Goal: Feedback & Contribution: Leave review/rating

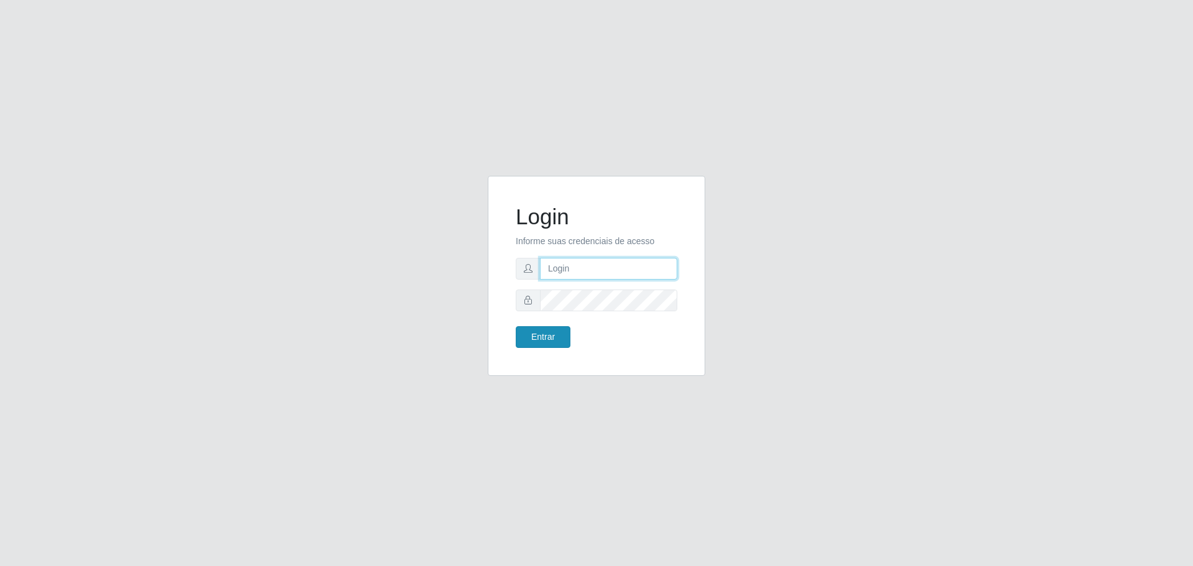
type input "[EMAIL_ADDRESS][DOMAIN_NAME]"
click at [550, 333] on button "Entrar" at bounding box center [543, 337] width 55 height 22
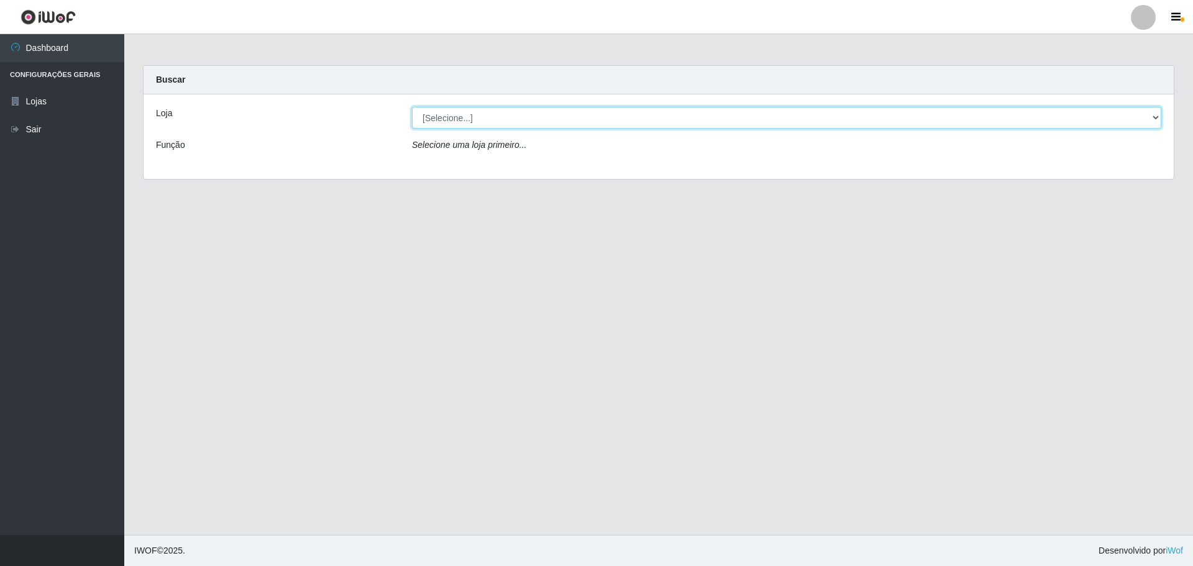
click at [485, 120] on select "[Selecione...] [GEOGRAPHIC_DATA] - [GEOGRAPHIC_DATA][DATE]" at bounding box center [787, 118] width 750 height 22
select select "527"
click at [412, 107] on select "[Selecione...] [GEOGRAPHIC_DATA] - [GEOGRAPHIC_DATA][DATE]" at bounding box center [787, 118] width 750 height 22
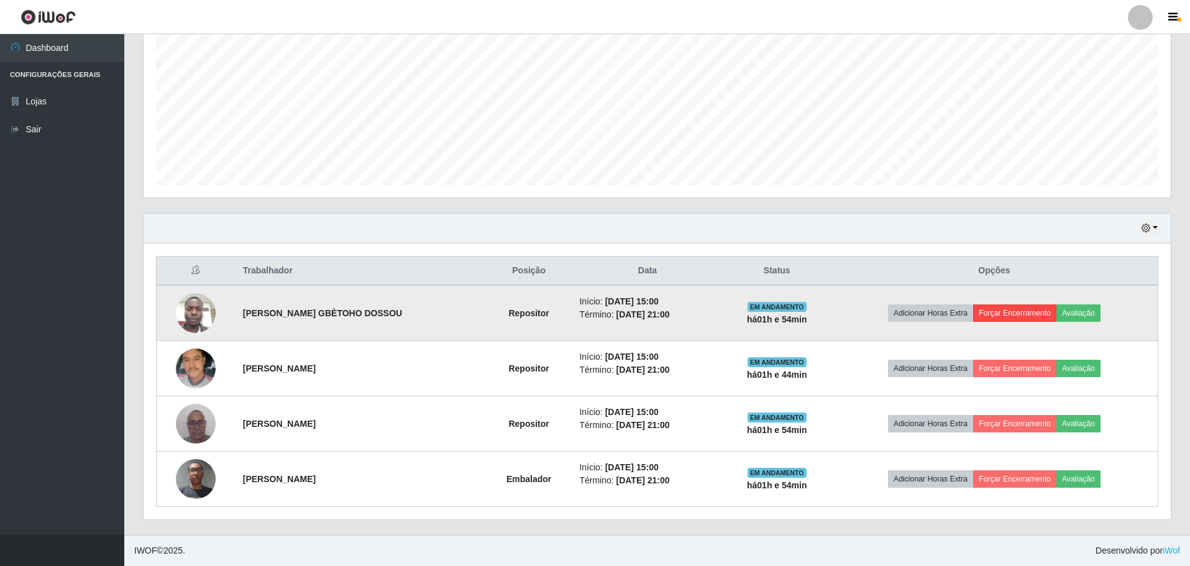
scroll to position [259, 0]
click at [1083, 314] on button "Avaliação" at bounding box center [1079, 313] width 44 height 17
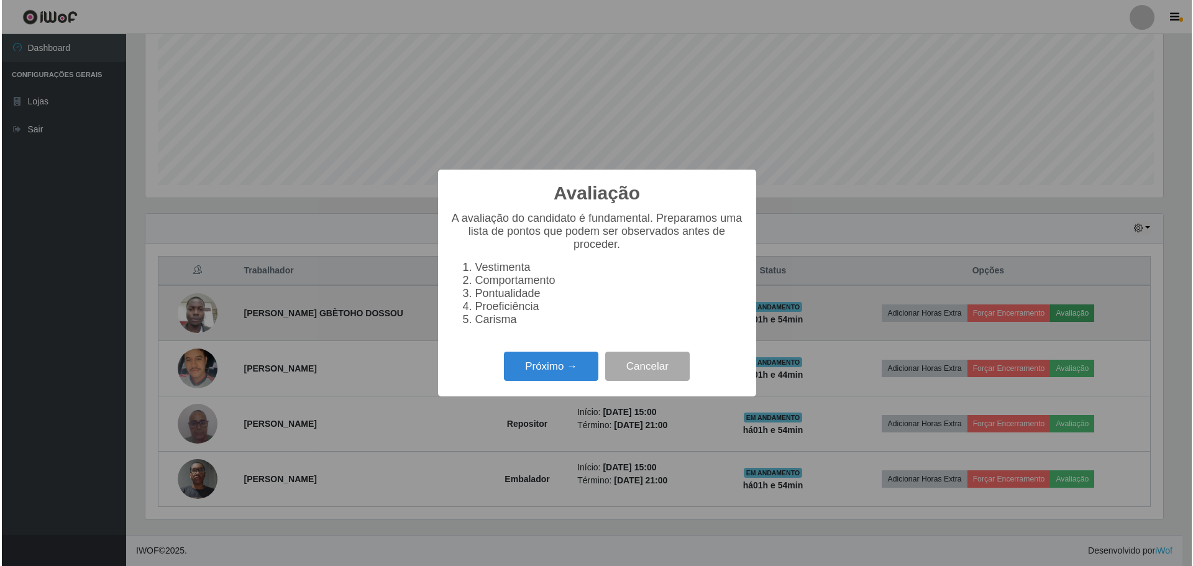
scroll to position [258, 1021]
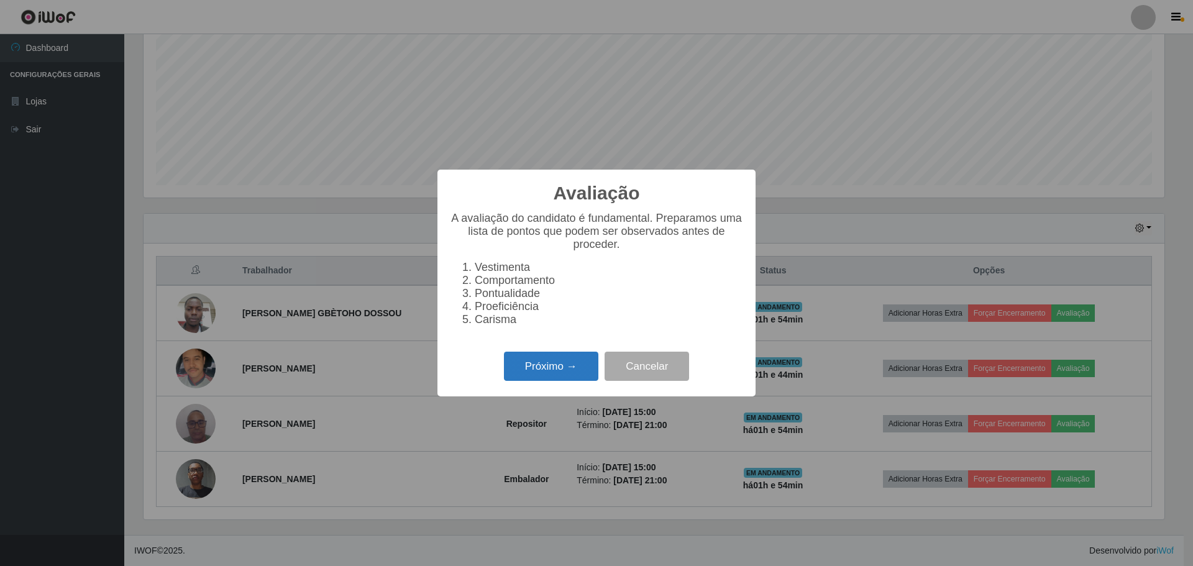
click at [553, 373] on button "Próximo →" at bounding box center [551, 366] width 94 height 29
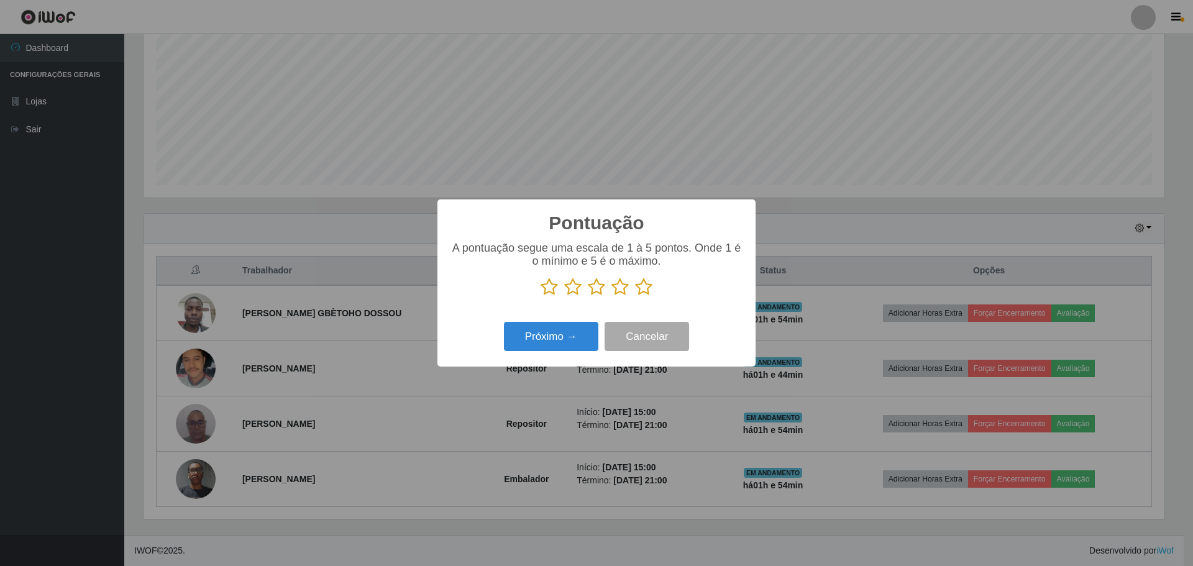
click at [597, 289] on icon at bounding box center [596, 287] width 17 height 19
click at [588, 296] on input "radio" at bounding box center [588, 296] width 0 height 0
click at [620, 290] on icon at bounding box center [620, 287] width 17 height 19
click at [612, 296] on input "radio" at bounding box center [612, 296] width 0 height 0
click at [559, 345] on button "Próximo →" at bounding box center [551, 336] width 94 height 29
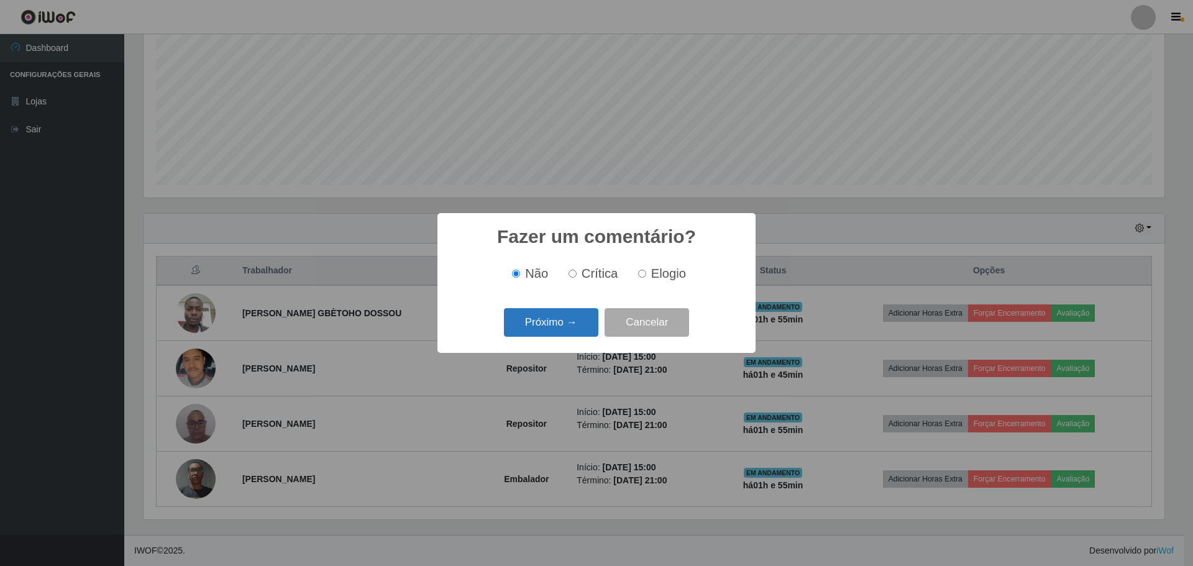
click at [560, 321] on button "Próximo →" at bounding box center [551, 322] width 94 height 29
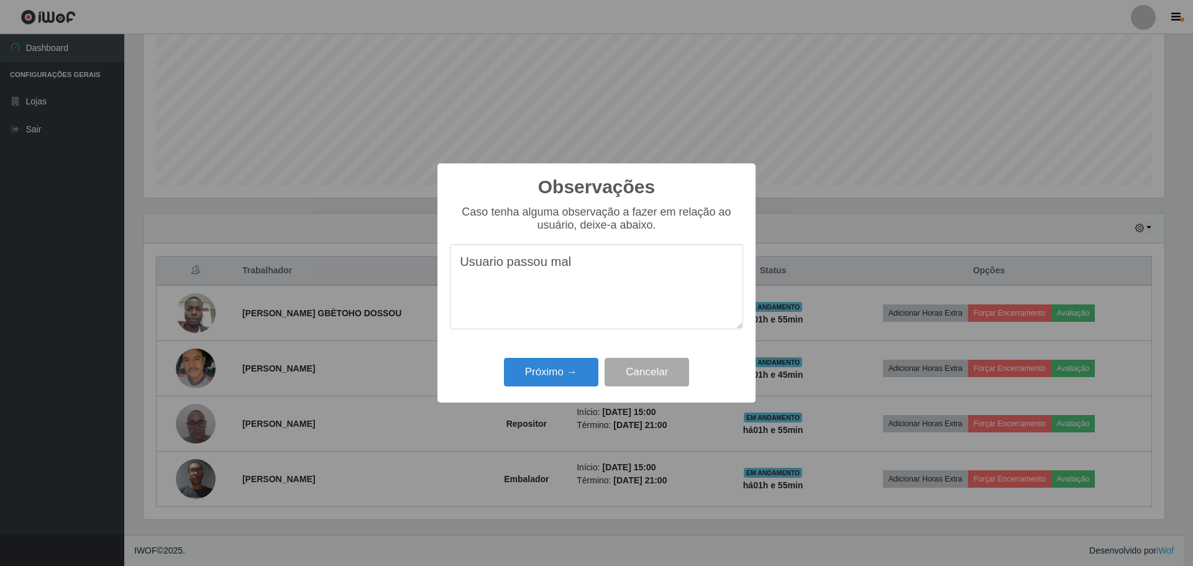
click at [481, 274] on textarea "Usuario passou mal" at bounding box center [596, 286] width 293 height 85
click at [490, 271] on textarea "Usuario passou mal" at bounding box center [596, 286] width 293 height 85
click at [579, 270] on textarea "Usuario passou mal" at bounding box center [596, 286] width 293 height 85
click at [487, 268] on textarea "Usuario passou mal, liberado para ir ao medico" at bounding box center [596, 286] width 293 height 85
type textarea "[PERSON_NAME] passou mal, liberado para ir ao medico"
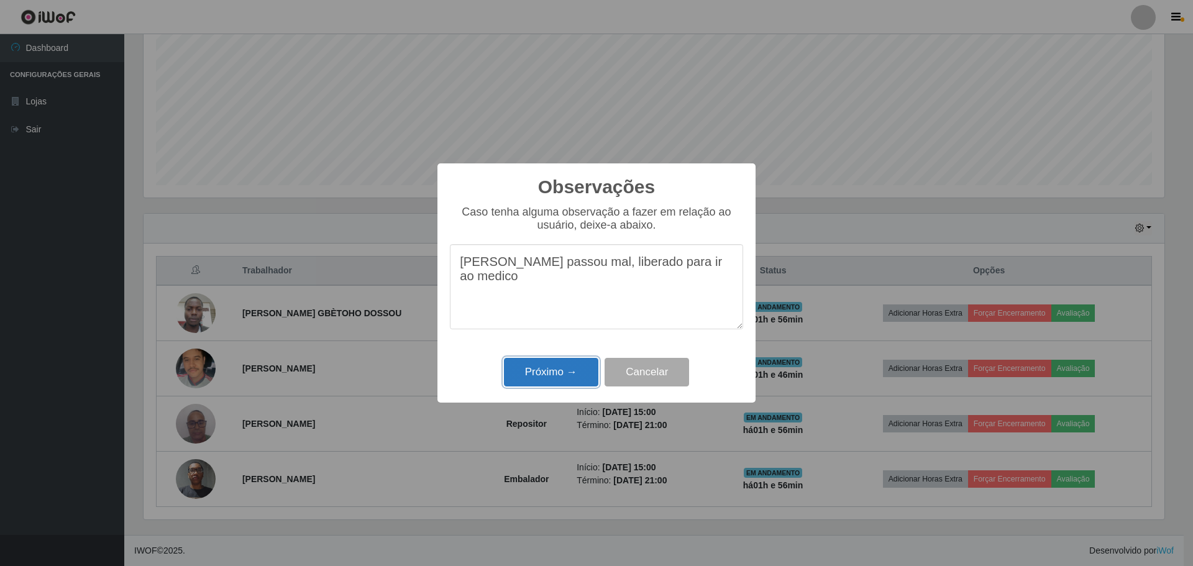
click at [577, 373] on button "Próximo →" at bounding box center [551, 372] width 94 height 29
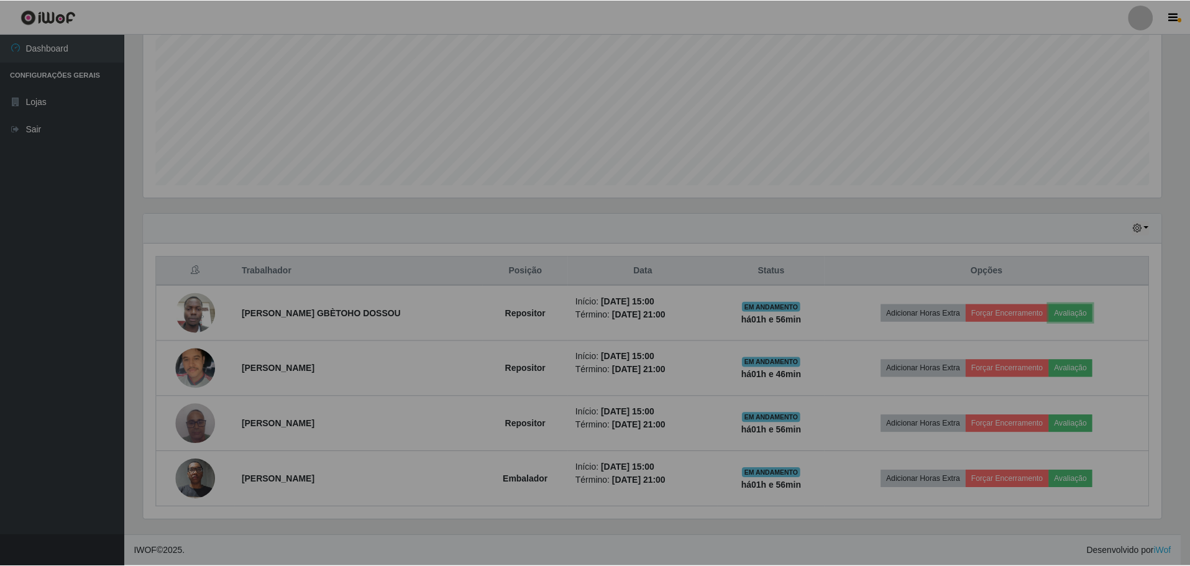
scroll to position [258, 1027]
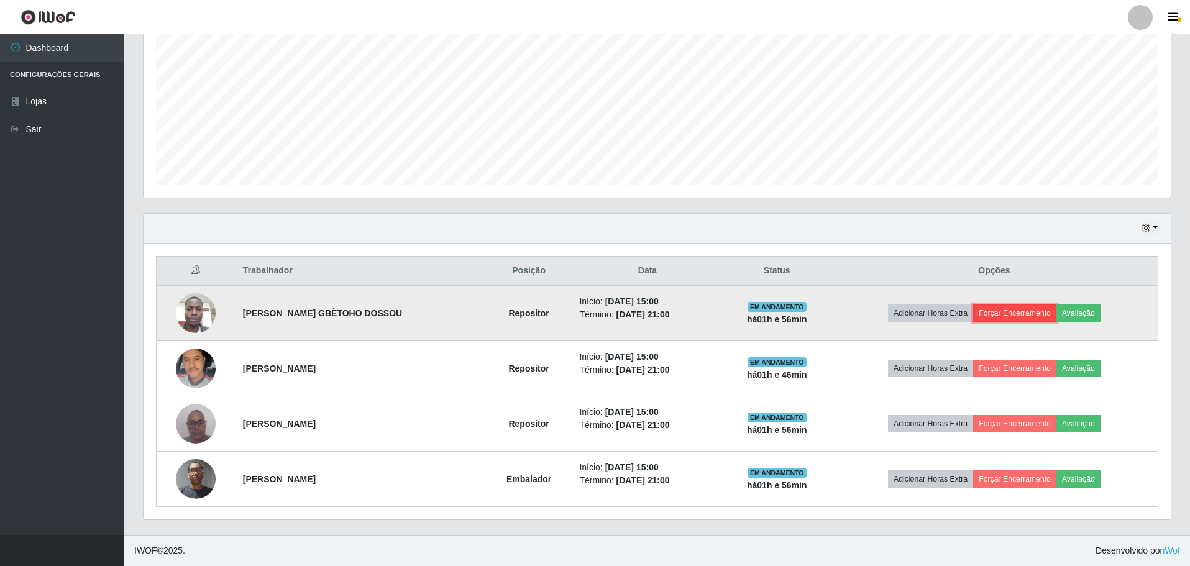
click at [1016, 311] on button "Forçar Encerramento" at bounding box center [1014, 313] width 83 height 17
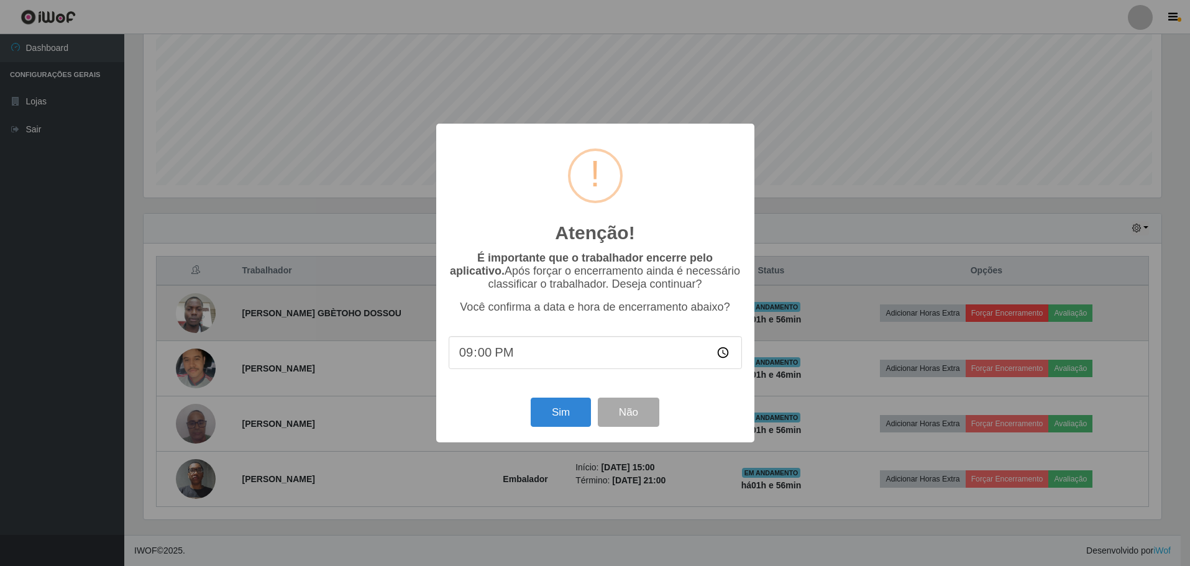
scroll to position [258, 1021]
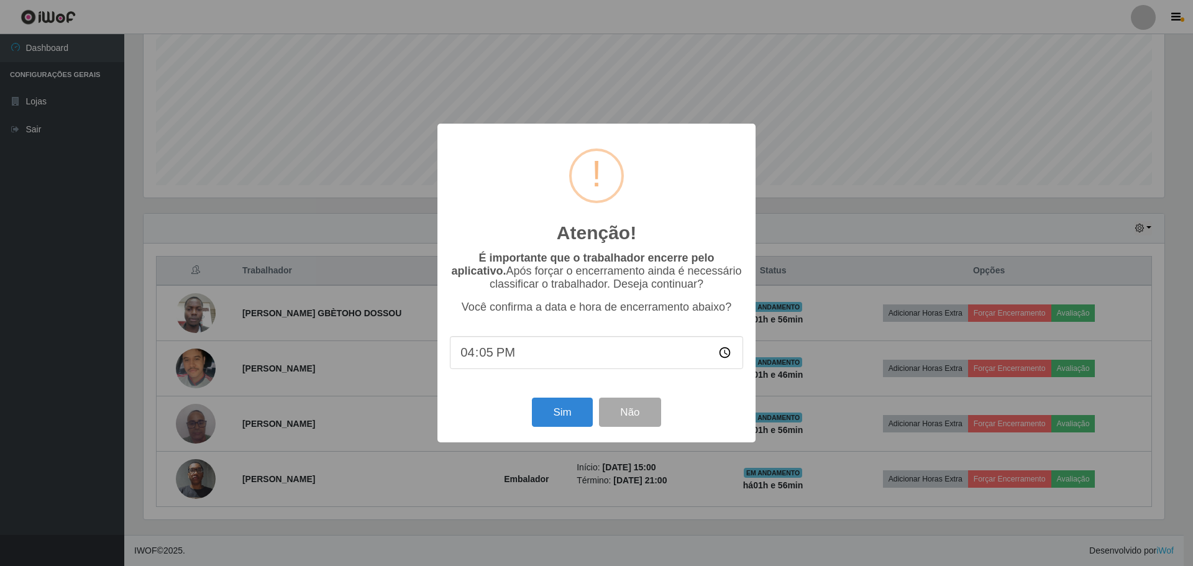
type input "16:55"
click at [566, 415] on button "Sim" at bounding box center [562, 412] width 60 height 29
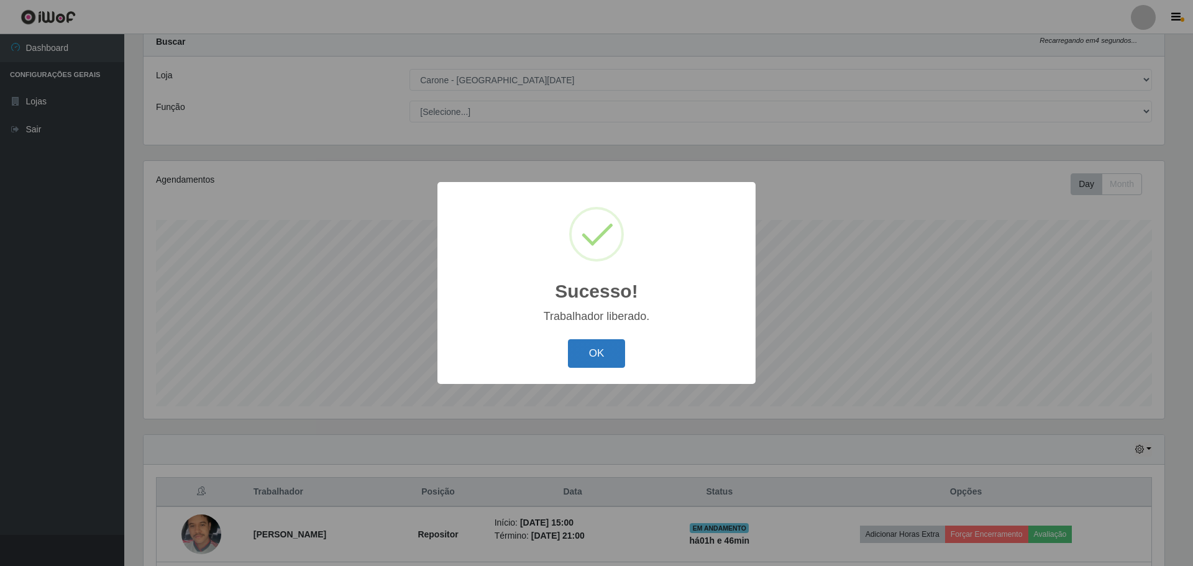
click at [595, 354] on button "OK" at bounding box center [597, 353] width 58 height 29
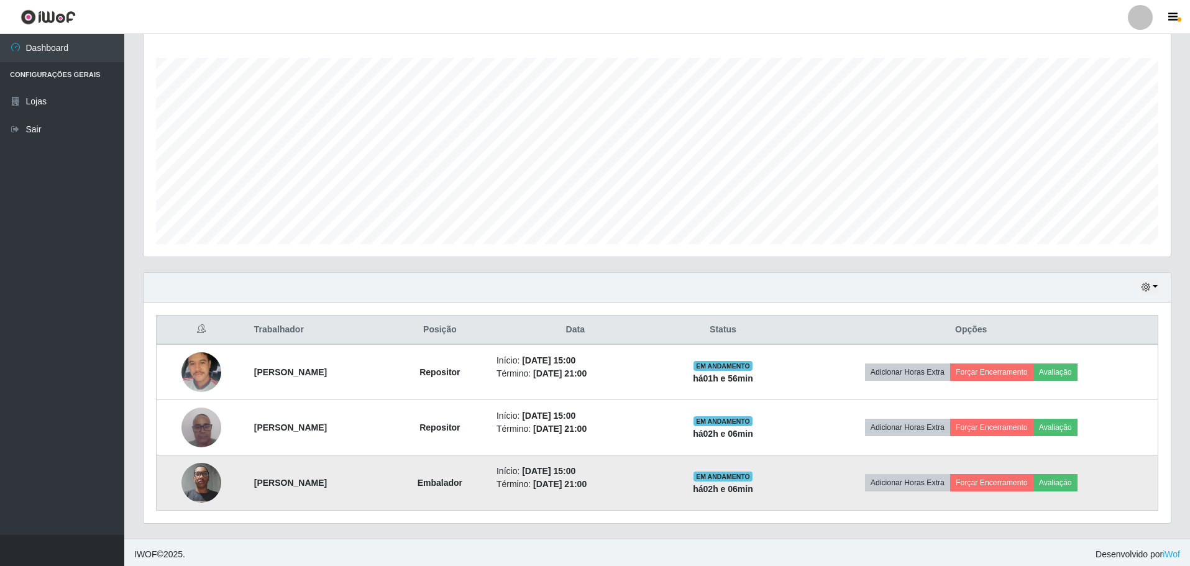
scroll to position [204, 0]
